Goal: Task Accomplishment & Management: Use online tool/utility

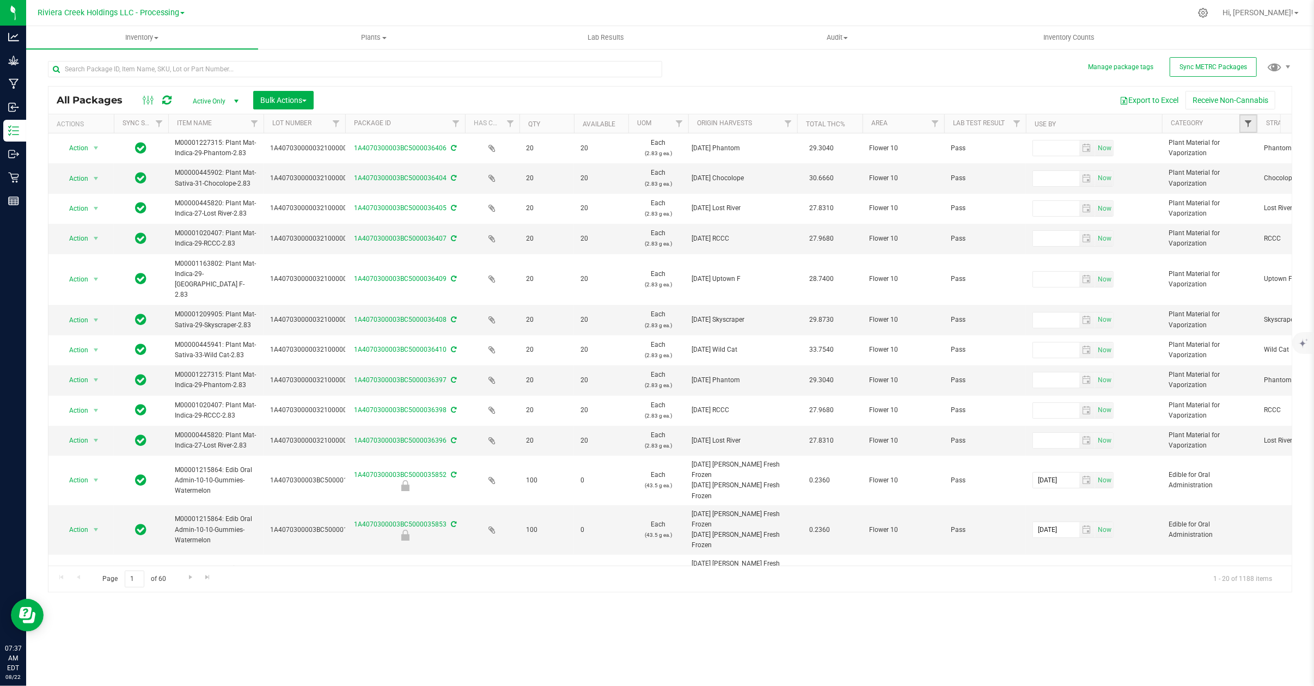
click at [1251, 123] on span "Filter" at bounding box center [1247, 123] width 9 height 9
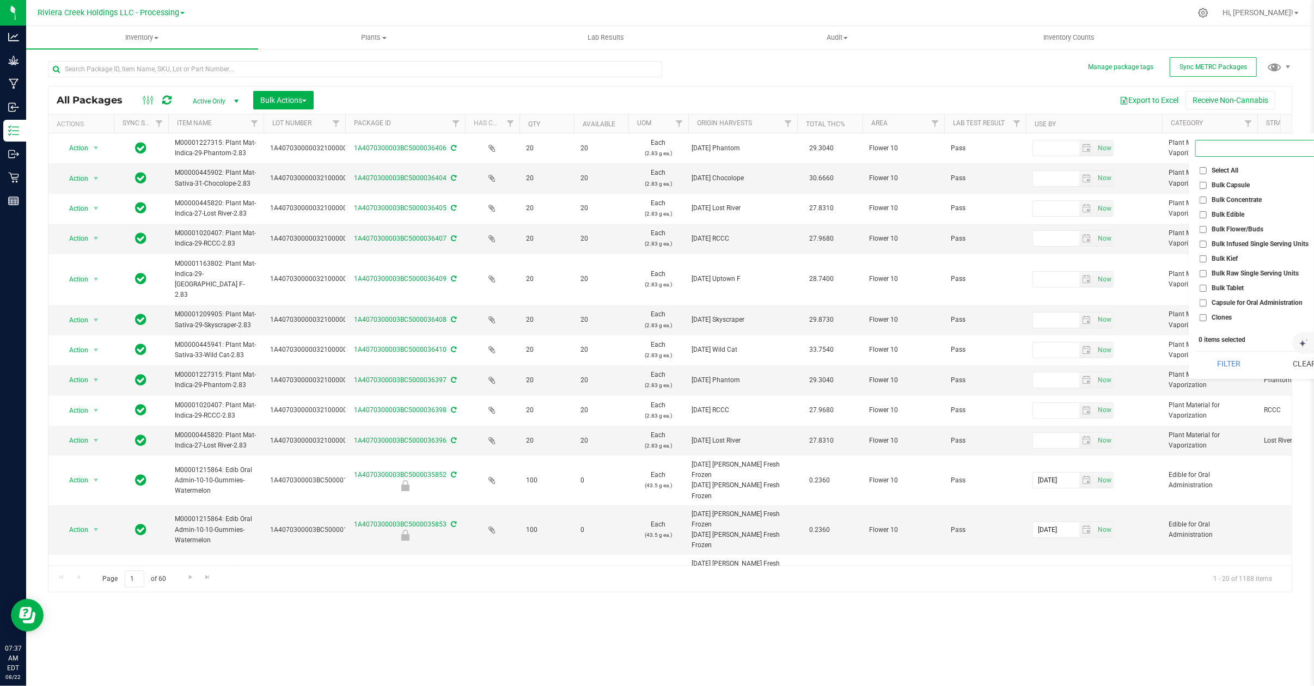
scroll to position [72, 0]
click at [1259, 272] on span "Edible for Oral Administration" at bounding box center [1253, 274] width 85 height 7
click at [1206, 272] on input "Edible for Oral Administration" at bounding box center [1202, 274] width 7 height 7
checkbox input "true"
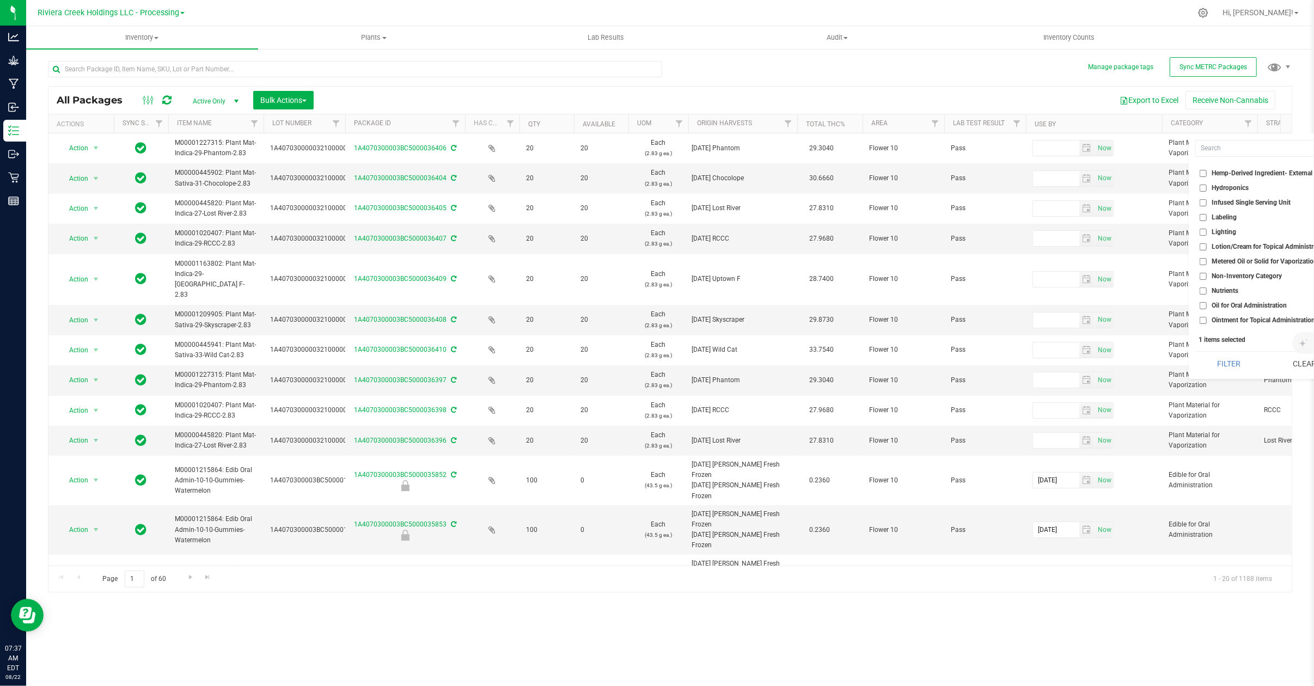
click at [1257, 258] on span "Metered Oil or Solid for Vaporization" at bounding box center [1264, 261] width 106 height 7
click at [1206, 258] on input "Metered Oil or Solid for Vaporization" at bounding box center [1202, 261] width 7 height 7
checkbox input "true"
click at [1272, 203] on span "Plant Material for Vaporization" at bounding box center [1255, 204] width 89 height 7
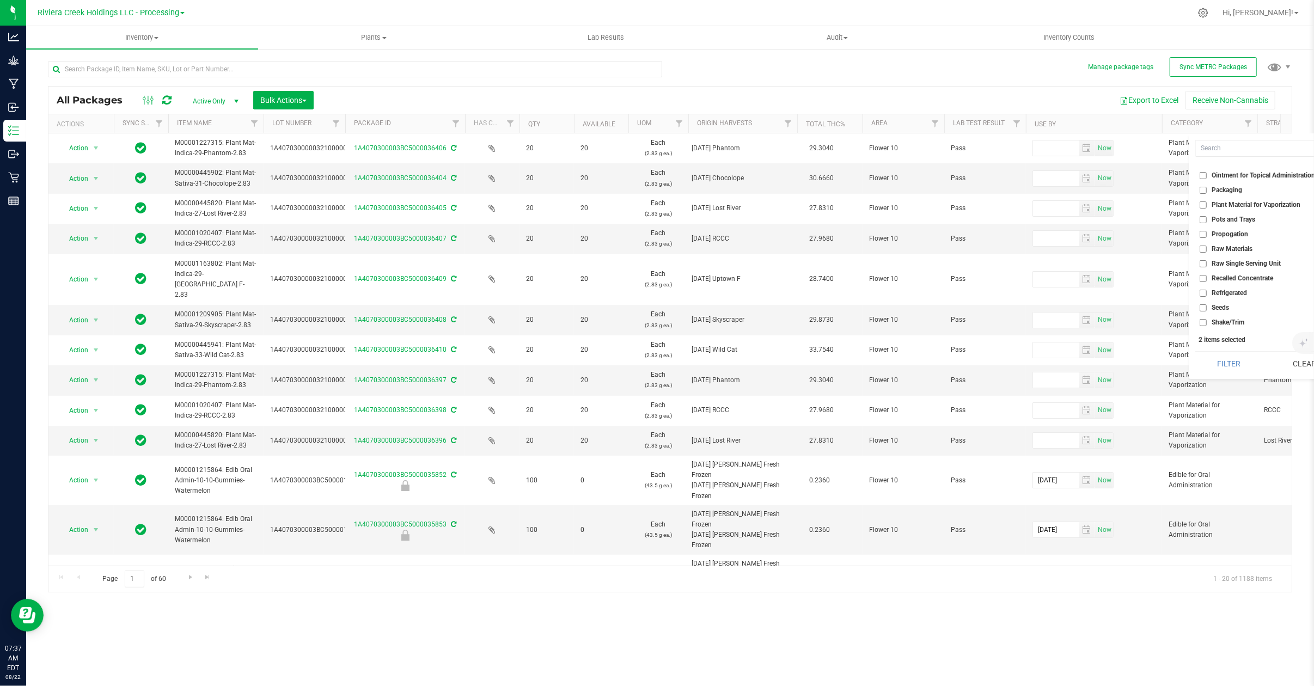
click at [1206, 203] on input "Plant Material for Vaporization" at bounding box center [1202, 204] width 7 height 7
checkbox input "true"
click at [1234, 366] on button "Filter" at bounding box center [1229, 364] width 68 height 24
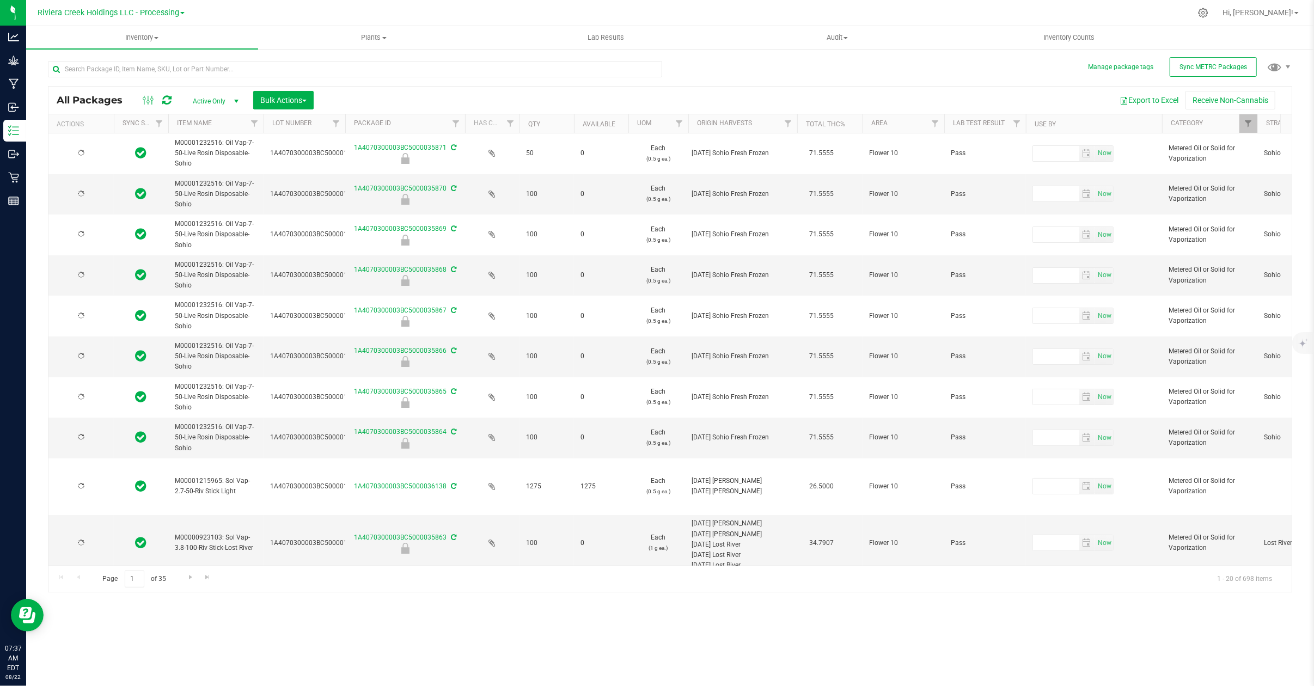
type input "[DATE]"
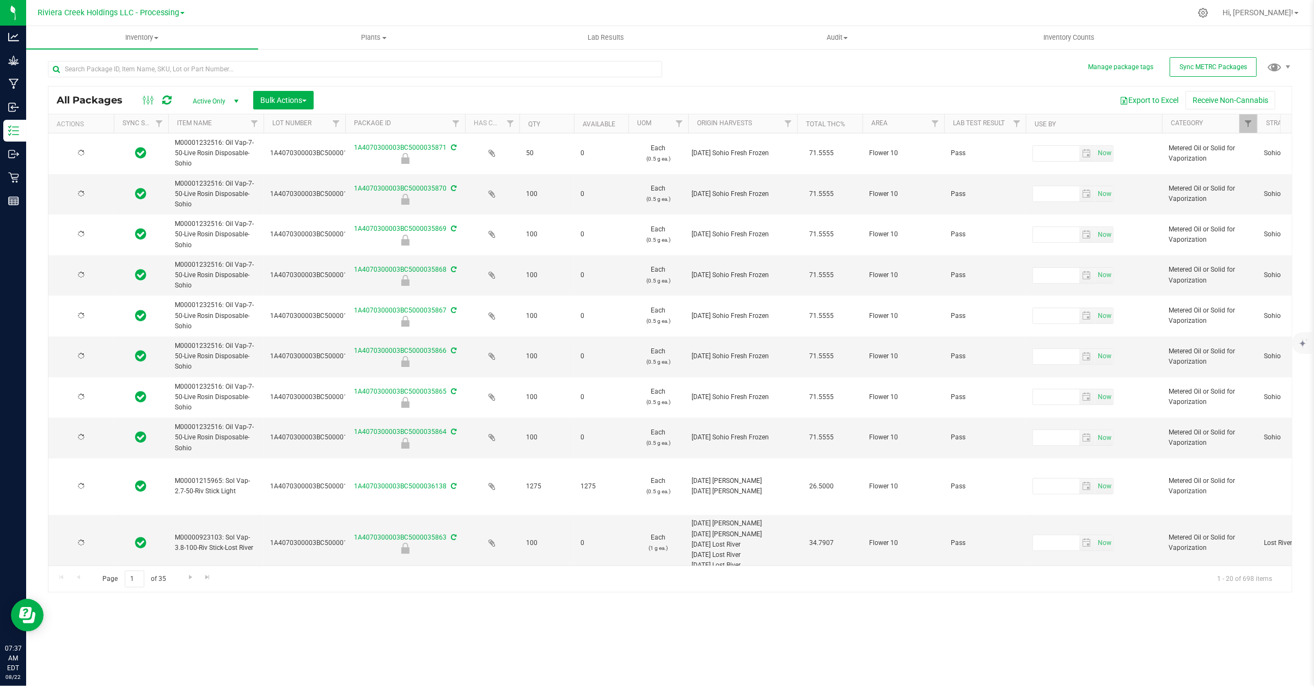
type input "[DATE]"
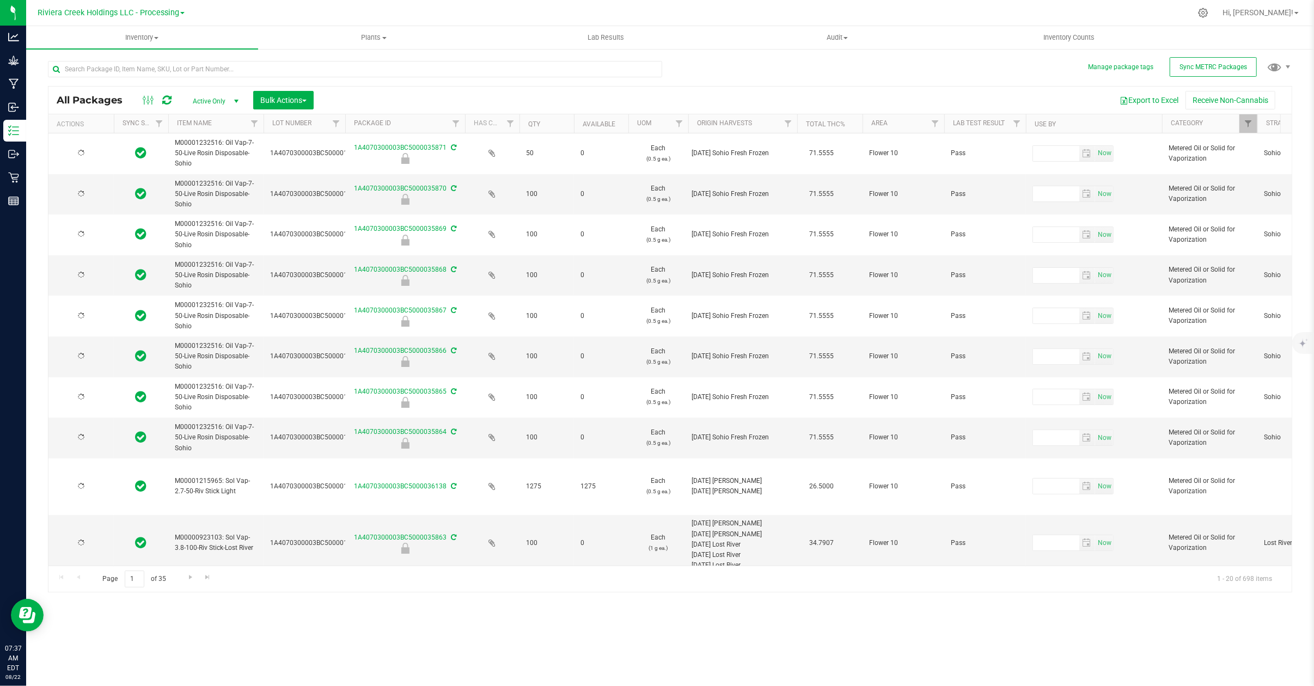
type input "[DATE]"
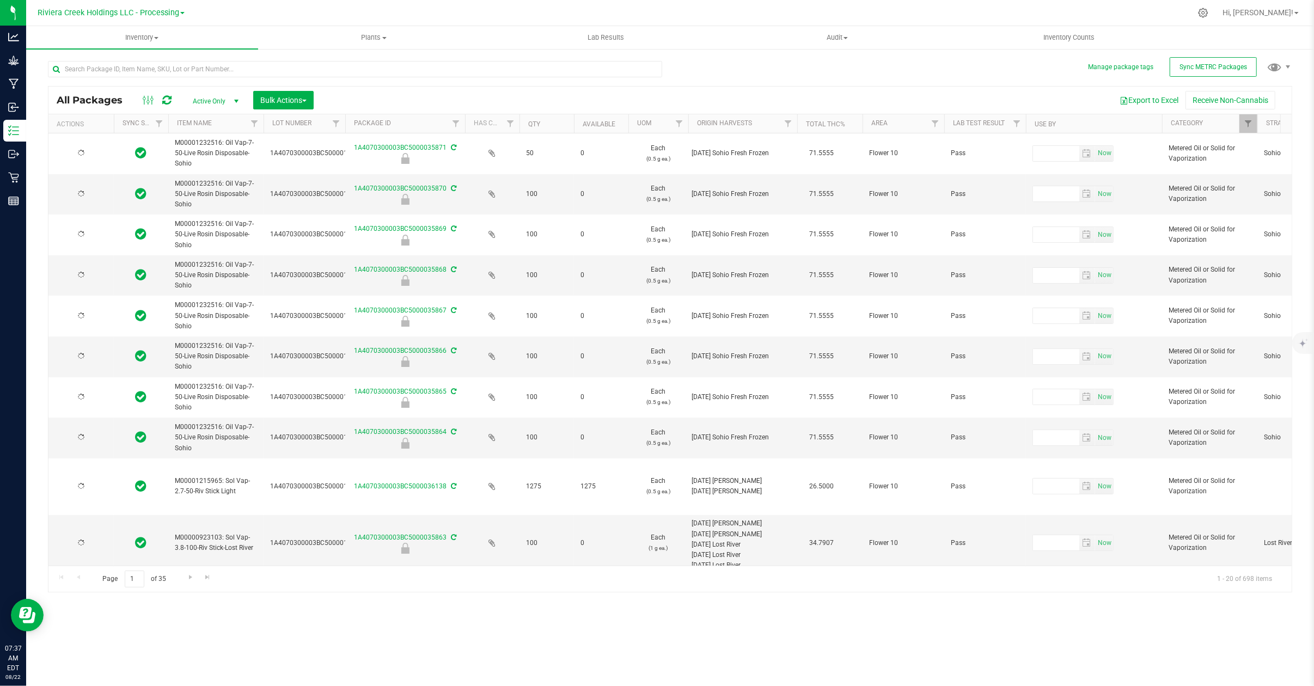
type input "[DATE]"
click at [1152, 101] on button "Export to Excel" at bounding box center [1148, 100] width 73 height 19
click at [236, 101] on span "select" at bounding box center [236, 101] width 9 height 9
click at [209, 152] on li "Locked" at bounding box center [213, 152] width 59 height 16
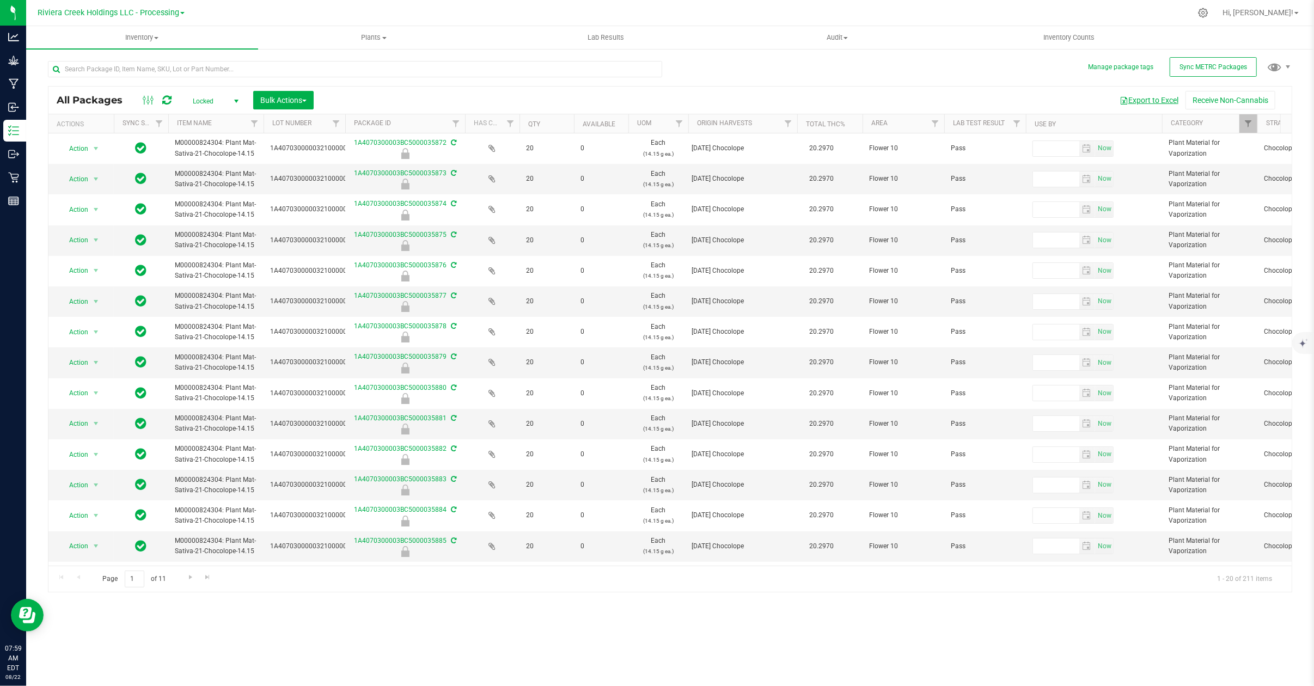
click at [1155, 97] on button "Export to Excel" at bounding box center [1148, 100] width 73 height 19
